Goal: Download file/media

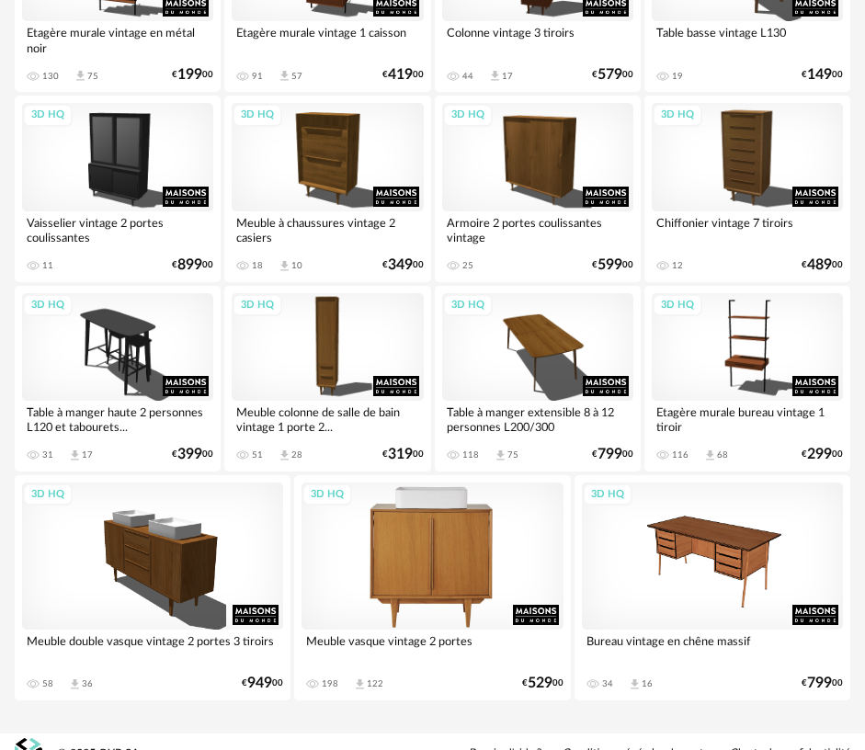
scroll to position [458, 0]
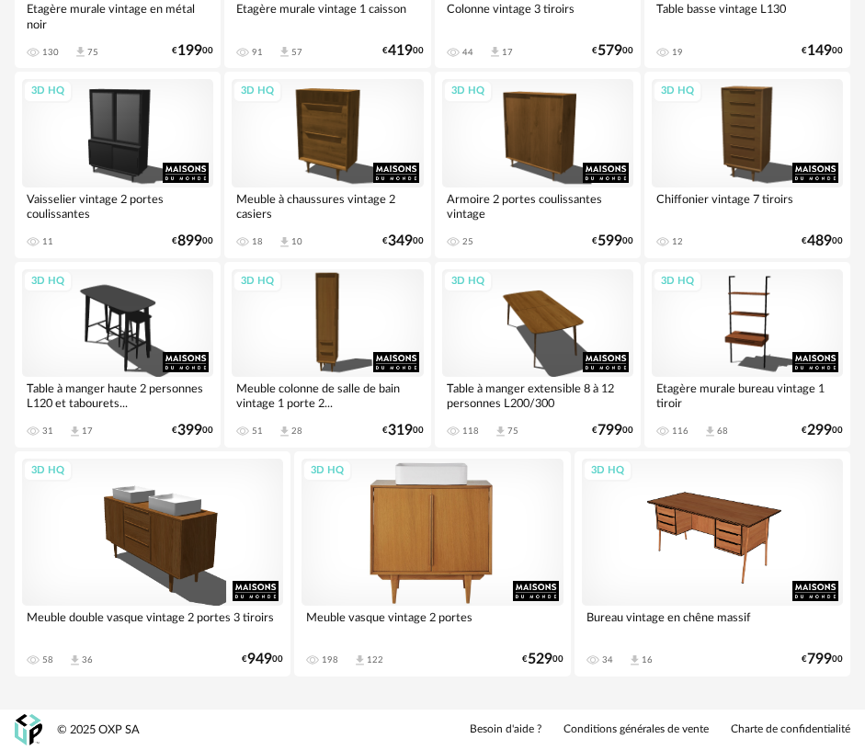
click at [443, 546] on div "3D HQ" at bounding box center [432, 532] width 261 height 147
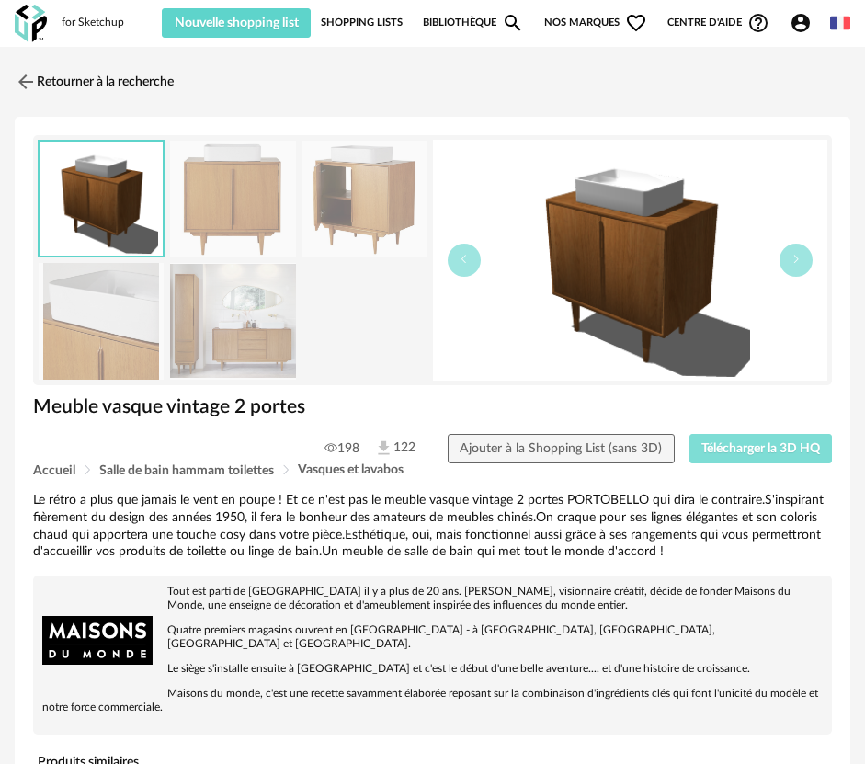
click at [783, 450] on span "Télécharger la 3D HQ" at bounding box center [761, 448] width 119 height 13
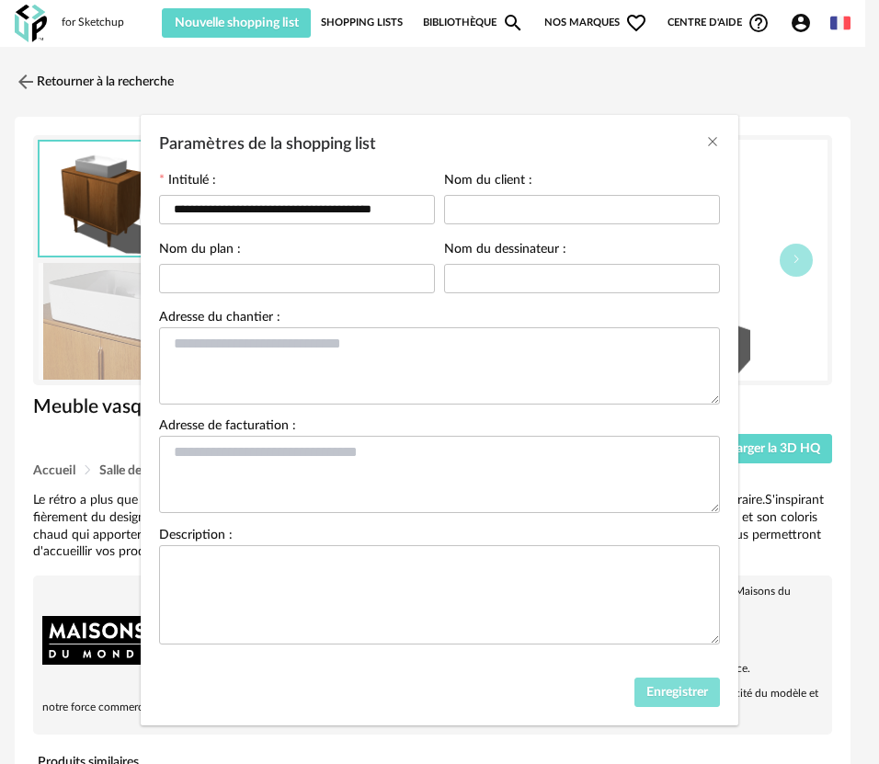
click at [672, 699] on span "Enregistrer" at bounding box center [677, 692] width 62 height 13
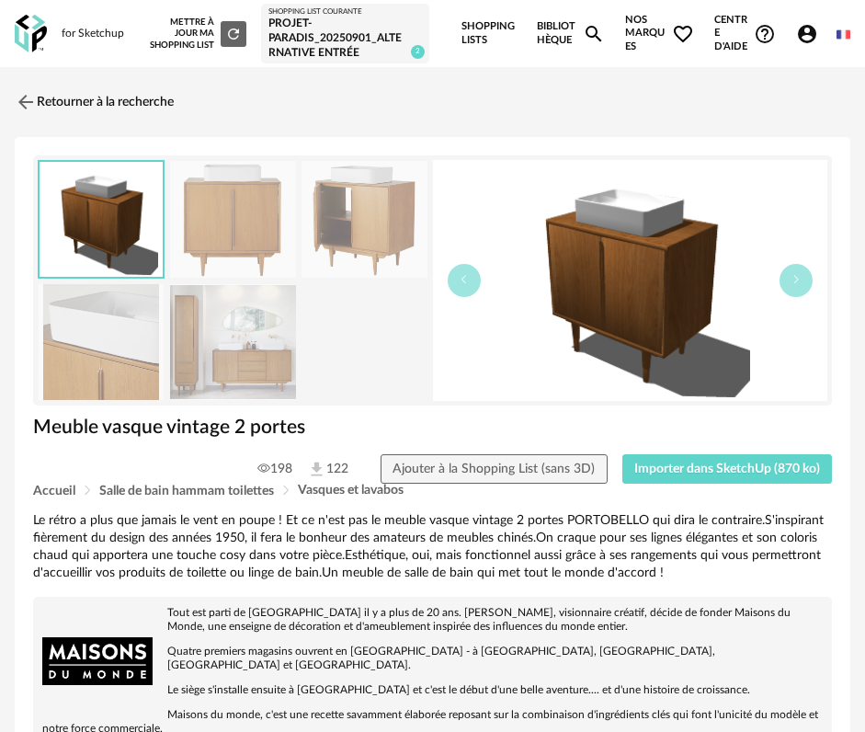
click at [31, 97] on img at bounding box center [26, 102] width 22 height 22
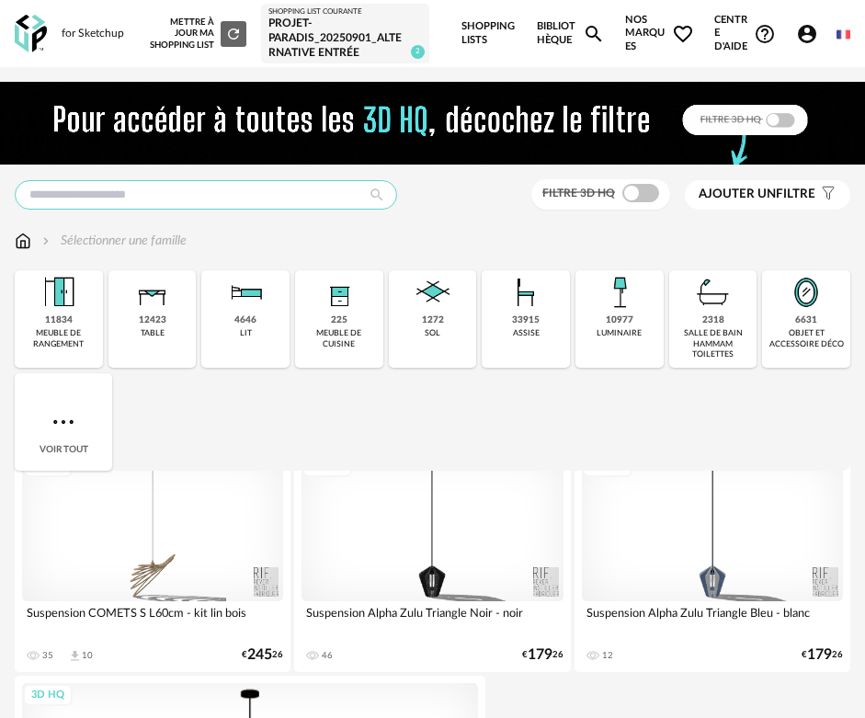
click at [288, 196] on input "text" at bounding box center [206, 194] width 382 height 29
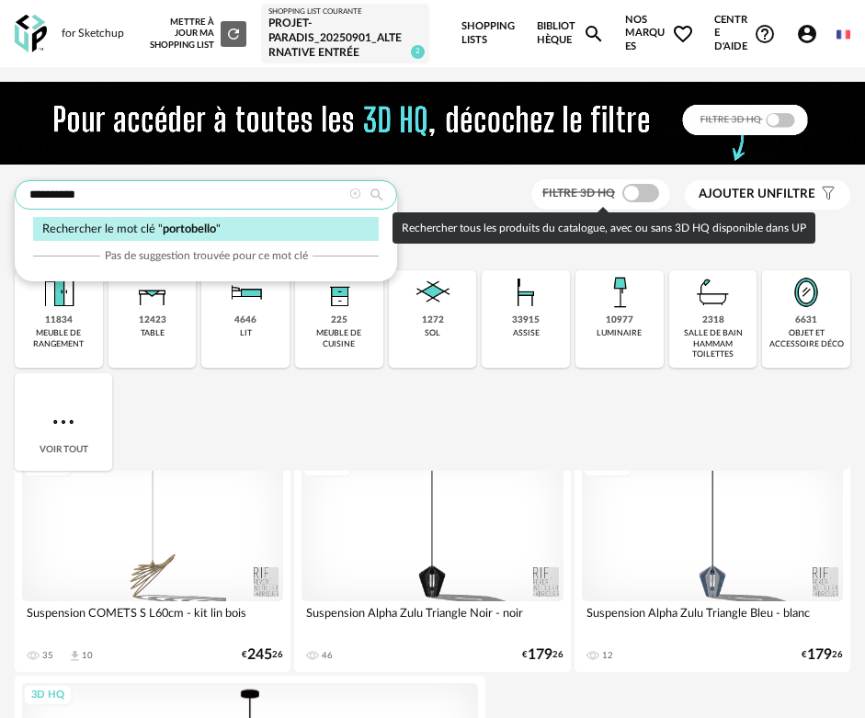
type input "**********"
click at [653, 198] on span at bounding box center [640, 193] width 37 height 18
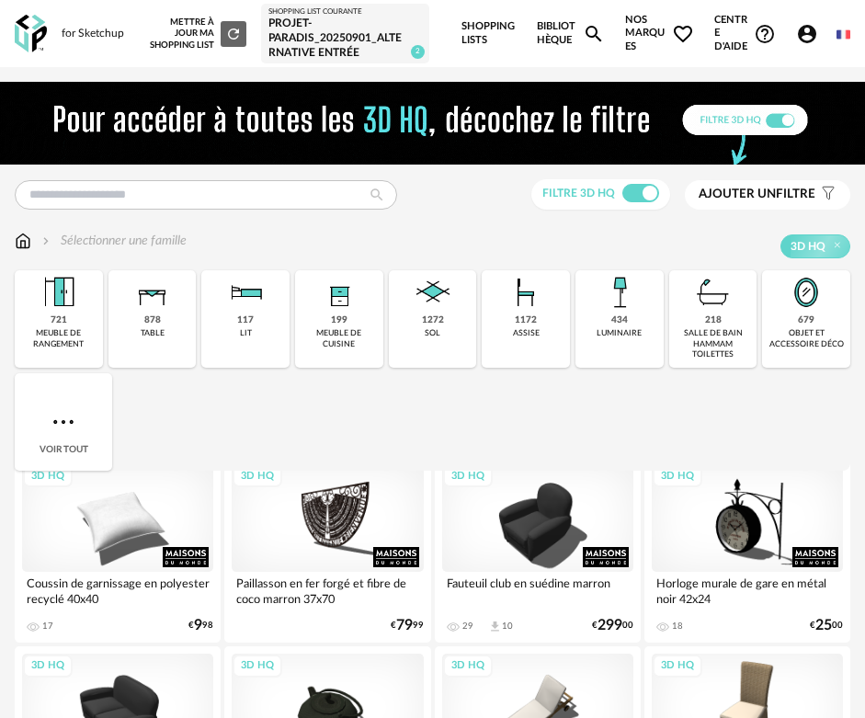
click at [82, 210] on div "Dernières recherches portobello canapé noon canapé hallen judith Filtre 3D HQ A…" at bounding box center [433, 194] width 836 height 30
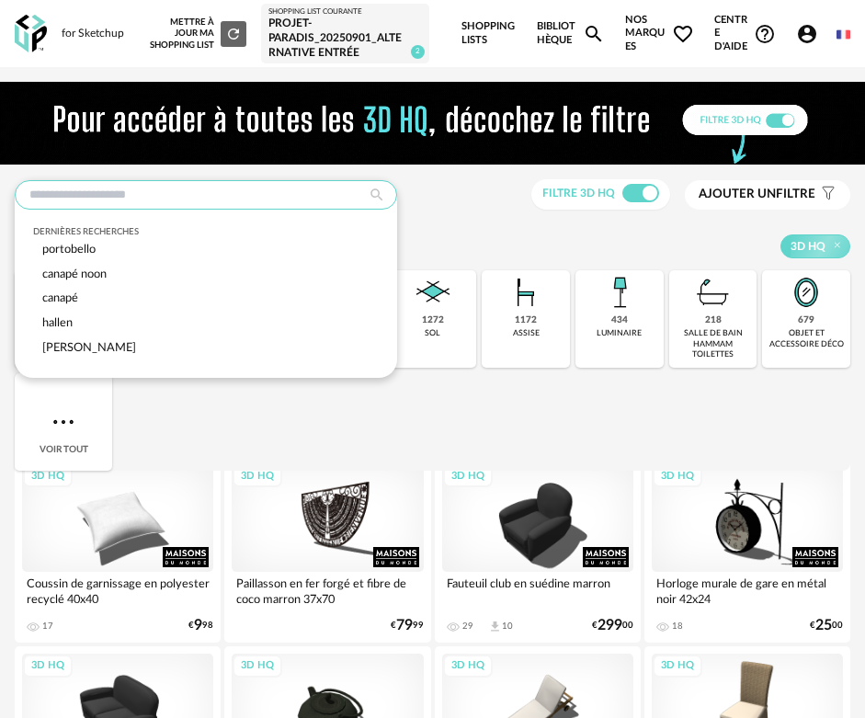
click at [87, 196] on input "text" at bounding box center [206, 194] width 382 height 29
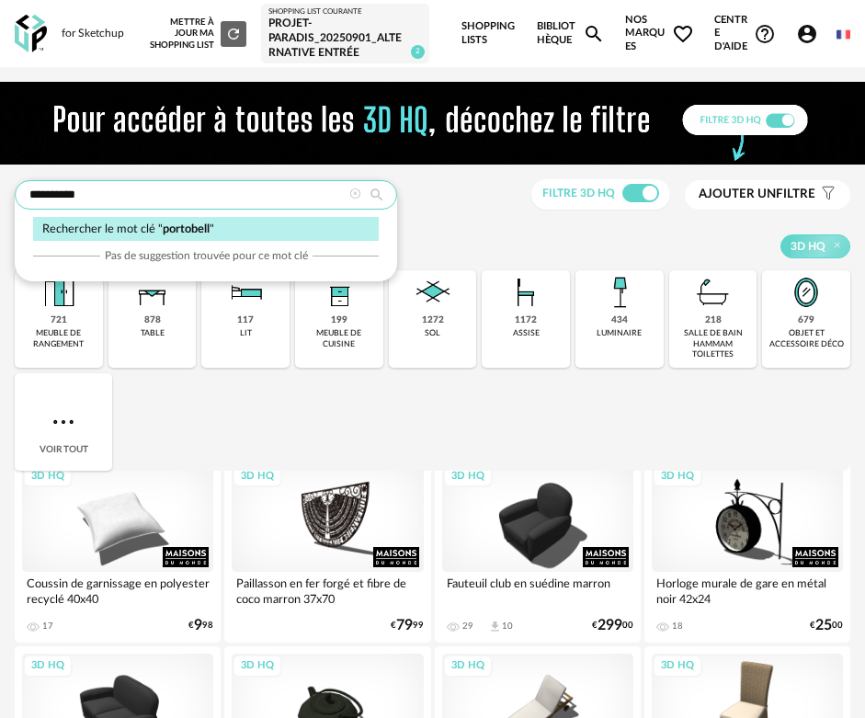
type input "**********"
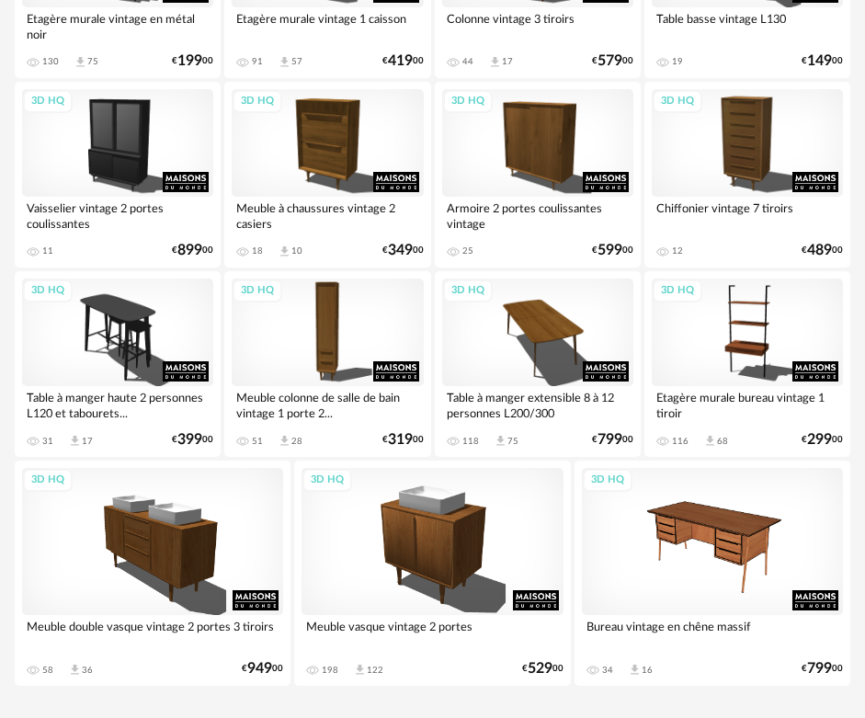
scroll to position [510, 0]
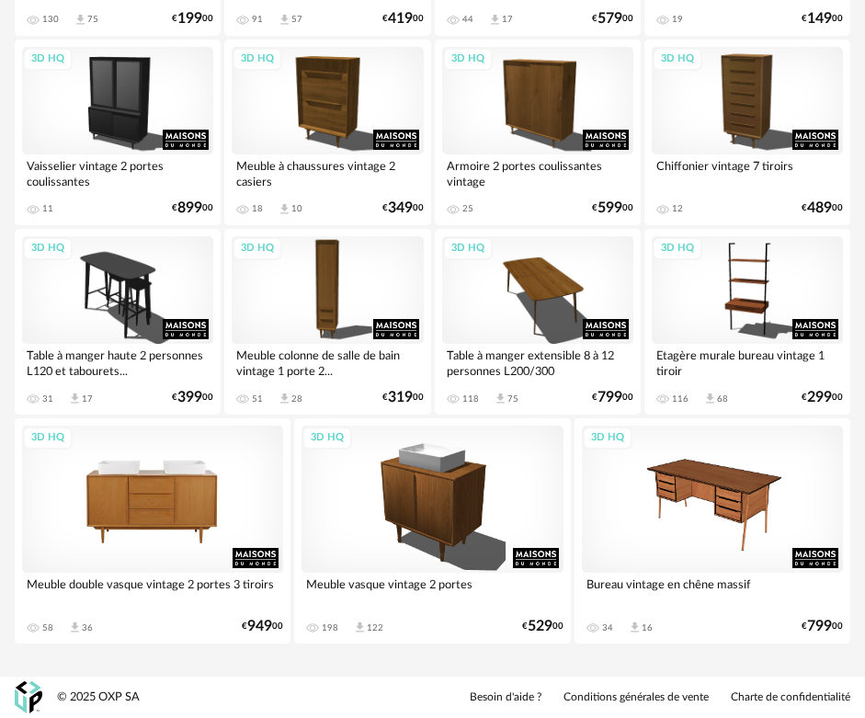
click at [169, 517] on div "3D HQ" at bounding box center [152, 499] width 261 height 147
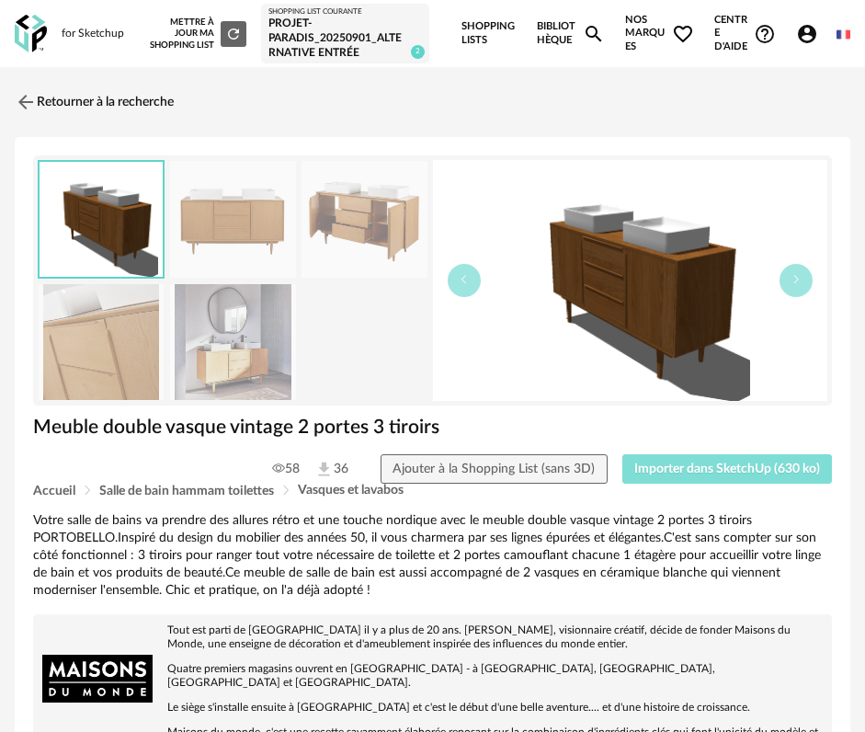
click at [731, 469] on span "Importer dans SketchUp (630 ko)" at bounding box center [727, 468] width 186 height 13
